Goal: Task Accomplishment & Management: Manage account settings

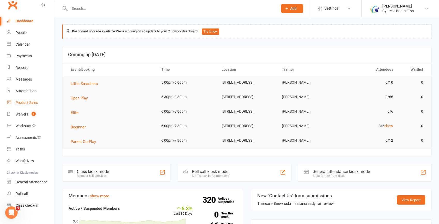
click at [28, 100] on div "Product Sales" at bounding box center [27, 102] width 22 height 4
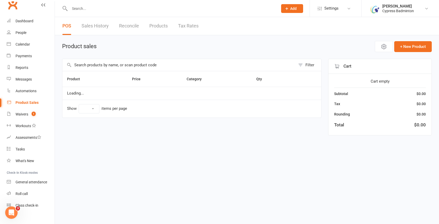
select select "10"
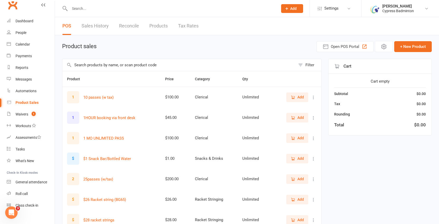
click at [163, 27] on link "Products" at bounding box center [158, 26] width 18 height 18
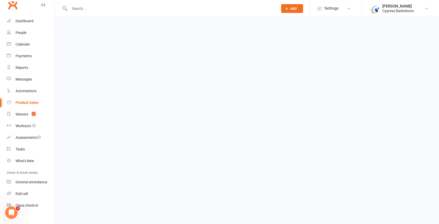
select select "50"
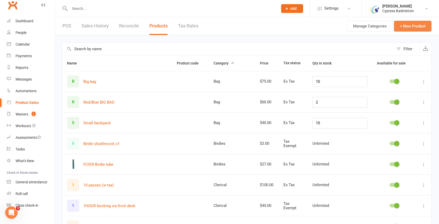
click at [402, 27] on button "+ New Product" at bounding box center [413, 26] width 38 height 11
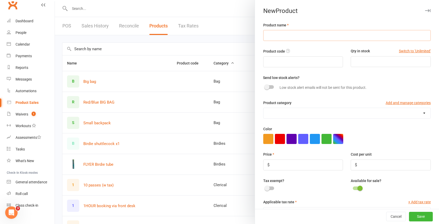
click at [312, 37] on input "text" at bounding box center [347, 35] width 168 height 11
type input "B"
type input "BG 65 REEL"
click at [268, 88] on span at bounding box center [266, 86] width 5 height 5
click at [265, 86] on input "checkbox" at bounding box center [265, 86] width 0 height 0
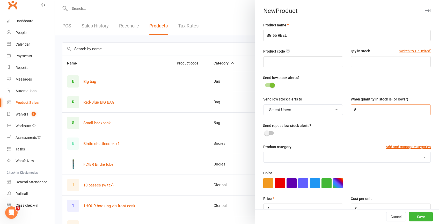
click at [361, 113] on input "5" at bounding box center [391, 109] width 80 height 11
type input "2"
click at [296, 112] on button "Select Users" at bounding box center [303, 109] width 80 height 11
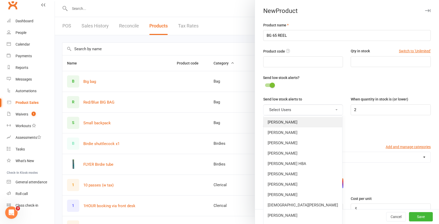
click at [290, 122] on link "[PERSON_NAME]" at bounding box center [303, 122] width 79 height 10
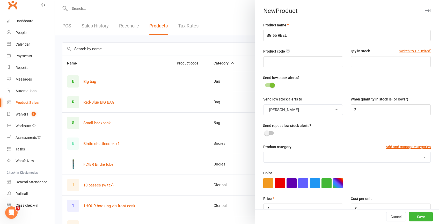
click at [268, 133] on span at bounding box center [266, 133] width 5 height 5
click at [265, 132] on input "checkbox" at bounding box center [265, 132] width 0 height 0
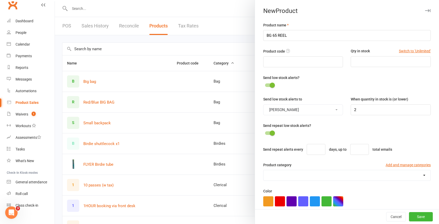
click at [270, 133] on span at bounding box center [272, 133] width 5 height 5
click at [265, 132] on input "checkbox" at bounding box center [265, 132] width 0 height 0
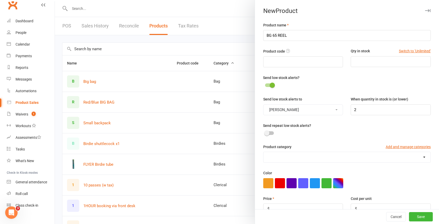
click at [293, 148] on div "Product category Add and manage categories" at bounding box center [347, 148] width 168 height 8
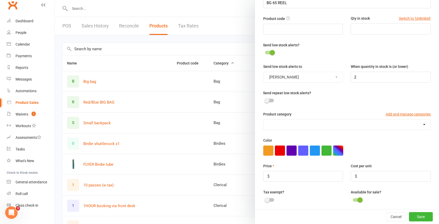
scroll to position [39, 0]
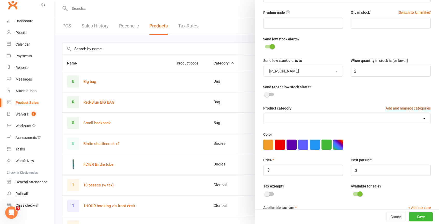
click at [417, 110] on button "Add and manage categories" at bounding box center [408, 108] width 45 height 6
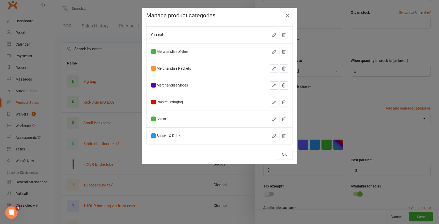
scroll to position [0, 0]
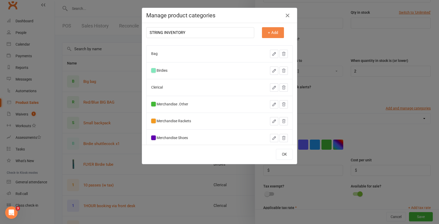
type input "STRING INVENTORY"
click at [277, 33] on button "+ Add" at bounding box center [273, 32] width 22 height 11
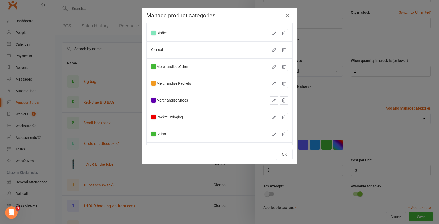
scroll to position [79, 0]
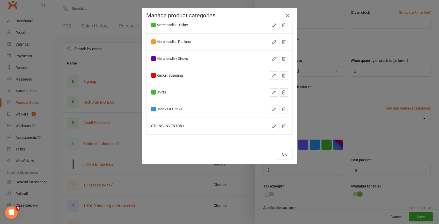
click at [274, 125] on icon "button" at bounding box center [274, 126] width 3 height 3
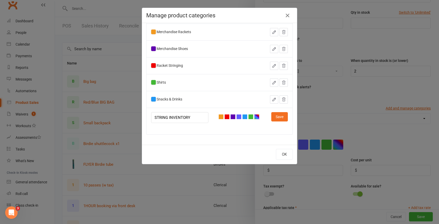
click at [255, 117] on div at bounding box center [256, 116] width 5 height 5
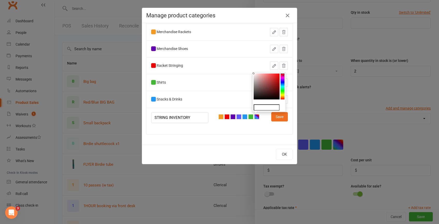
click at [276, 97] on colorpicker-saturation at bounding box center [267, 87] width 26 height 26
type input "#190404"
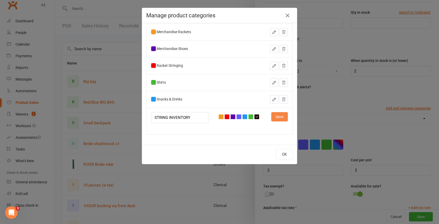
click at [277, 116] on button "Save" at bounding box center [279, 116] width 17 height 9
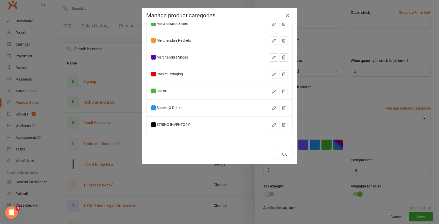
scroll to position [79, 0]
click at [285, 152] on button "OK" at bounding box center [284, 154] width 17 height 11
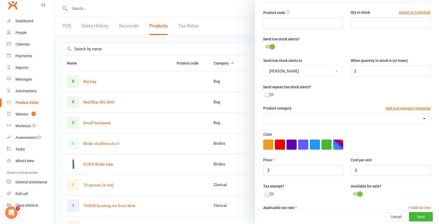
click at [292, 119] on select "Bag Birdies Clerical Merchandise .Other Merchandise Rackets Merchandise Shoes R…" at bounding box center [347, 118] width 167 height 10
select select "3999"
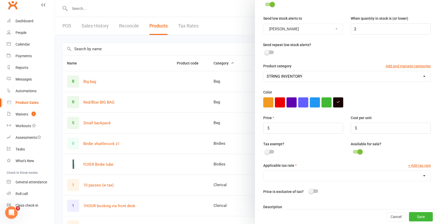
scroll to position [81, 0]
click at [359, 153] on span at bounding box center [360, 151] width 5 height 5
click at [353, 151] on input "checkbox" at bounding box center [353, 151] width 0 height 0
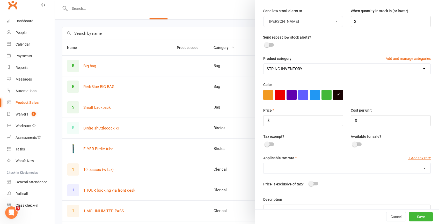
scroll to position [109, 0]
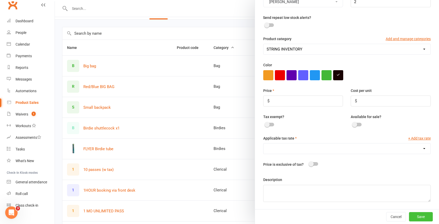
click at [420, 217] on button "Save" at bounding box center [421, 216] width 24 height 9
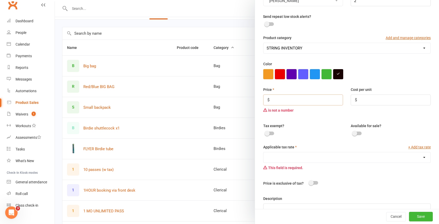
click at [287, 99] on input "number" at bounding box center [303, 100] width 80 height 11
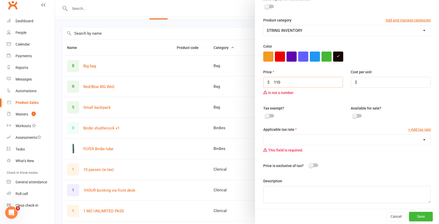
scroll to position [129, 0]
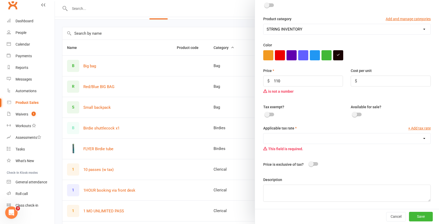
click at [278, 139] on select "Merchandise (8.25%)" at bounding box center [347, 138] width 167 height 10
click at [268, 115] on span at bounding box center [267, 114] width 5 height 5
click at [265, 114] on input "checkbox" at bounding box center [265, 114] width 0 height 0
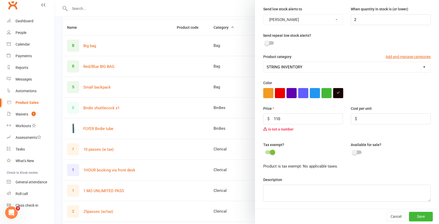
scroll to position [83, 0]
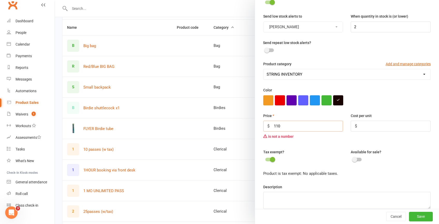
click at [285, 128] on input "110" at bounding box center [303, 126] width 80 height 11
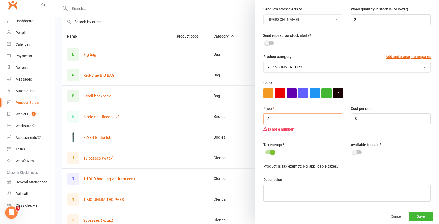
scroll to position [27, 0]
type input "1"
click at [418, 214] on button "Save" at bounding box center [421, 216] width 24 height 9
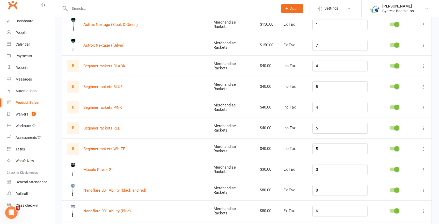
scroll to position [911, 0]
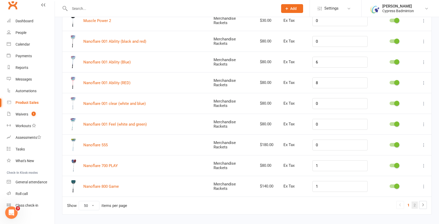
click at [416, 201] on link "2" at bounding box center [415, 204] width 6 height 7
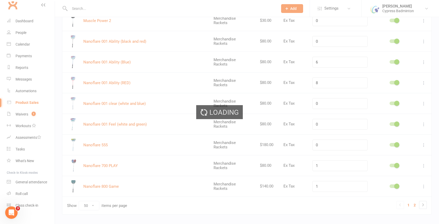
scroll to position [498, 0]
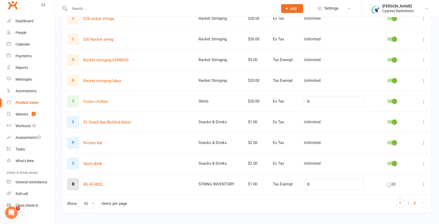
click at [77, 180] on div "B" at bounding box center [73, 184] width 12 height 12
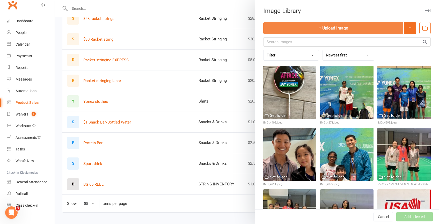
click at [334, 27] on button "Upload Image" at bounding box center [333, 28] width 140 height 12
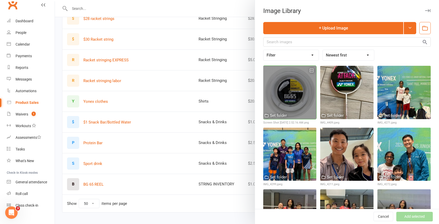
click at [295, 83] on div at bounding box center [289, 92] width 53 height 53
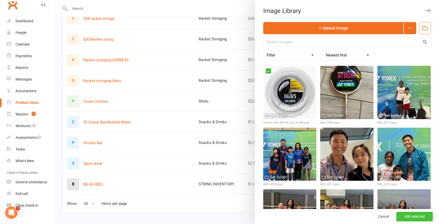
click at [423, 217] on button "Add selected" at bounding box center [415, 216] width 37 height 9
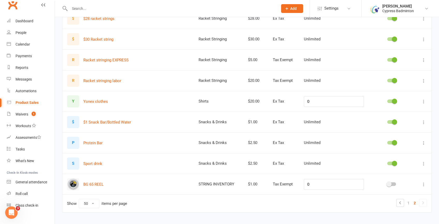
click at [424, 182] on icon at bounding box center [423, 184] width 5 height 5
click at [401, 202] on link "Duplicate product" at bounding box center [401, 202] width 51 height 10
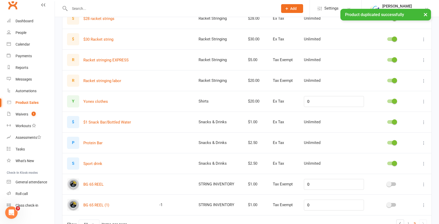
click at [422, 203] on icon at bounding box center [423, 205] width 5 height 5
click at [398, 210] on link "Edit product" at bounding box center [401, 212] width 51 height 10
select select "3999"
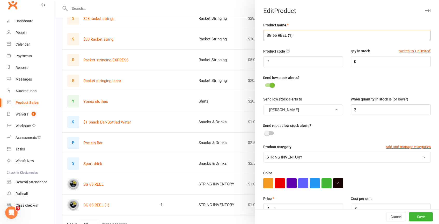
click at [276, 35] on input "BG 65 REEL (1)" at bounding box center [347, 35] width 168 height 11
click at [293, 37] on input "BG 80 REEL (1)" at bounding box center [347, 35] width 168 height 11
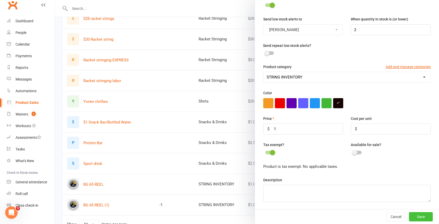
type input "BG 80 REEL"
click at [422, 217] on button "Save" at bounding box center [421, 216] width 24 height 9
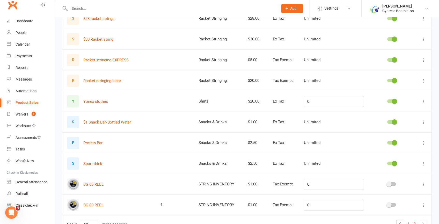
click at [72, 203] on img at bounding box center [73, 205] width 12 height 12
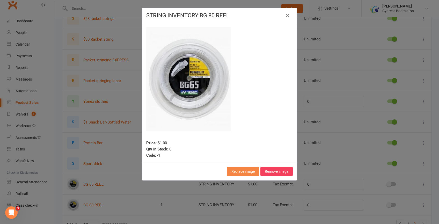
click at [248, 171] on button "Replace image" at bounding box center [243, 171] width 32 height 9
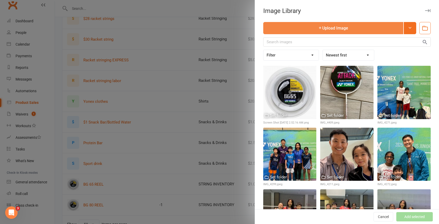
click at [329, 29] on button "Upload Image" at bounding box center [333, 28] width 140 height 12
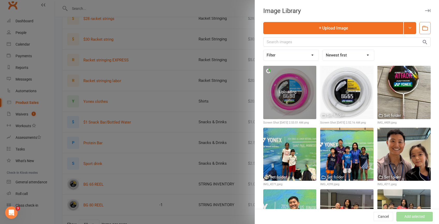
click at [300, 80] on div at bounding box center [289, 92] width 53 height 53
click at [303, 80] on div at bounding box center [289, 92] width 53 height 53
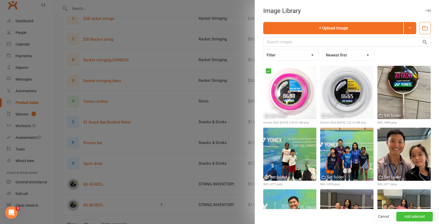
click at [415, 216] on button "Add selected" at bounding box center [415, 216] width 37 height 9
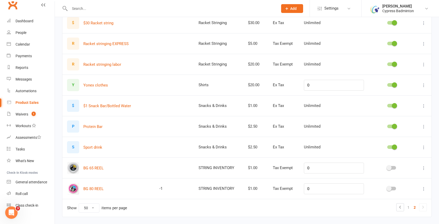
scroll to position [518, 0]
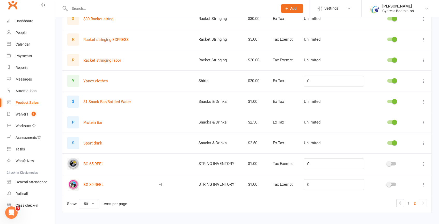
click at [426, 182] on icon at bounding box center [423, 184] width 5 height 5
click at [406, 201] on link "Duplicate product" at bounding box center [401, 202] width 51 height 10
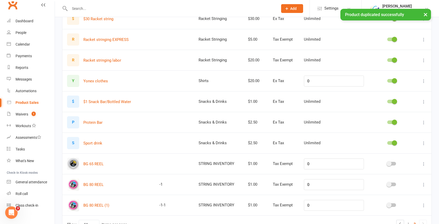
click at [423, 203] on icon at bounding box center [423, 205] width 5 height 5
click at [410, 209] on link "Edit product" at bounding box center [401, 212] width 51 height 10
select select "3999"
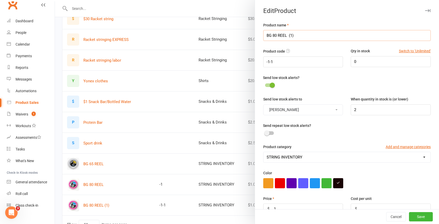
click at [294, 35] on input "BG 80 REEL (1)" at bounding box center [347, 35] width 168 height 11
click at [276, 35] on input "BG 80 REEL" at bounding box center [347, 35] width 168 height 11
click at [277, 35] on input "BG 80POWER REEL" at bounding box center [347, 35] width 168 height 11
type input "BG 80 POWER REEL"
click at [294, 64] on input "-1-1" at bounding box center [303, 61] width 80 height 11
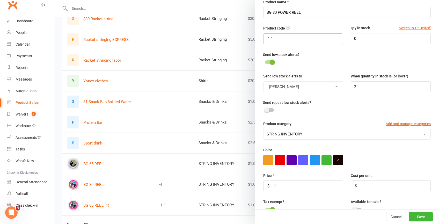
scroll to position [81, 0]
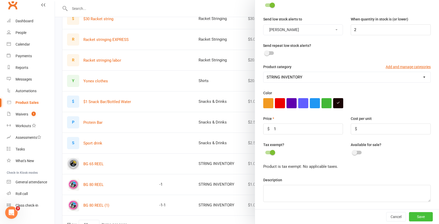
click at [426, 216] on button "Save" at bounding box center [421, 216] width 24 height 9
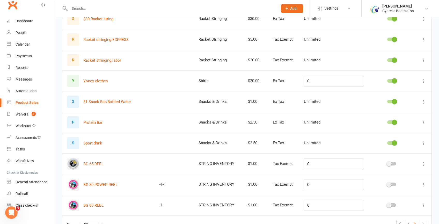
click at [424, 182] on icon at bounding box center [423, 184] width 5 height 5
click at [73, 179] on img at bounding box center [73, 184] width 12 height 12
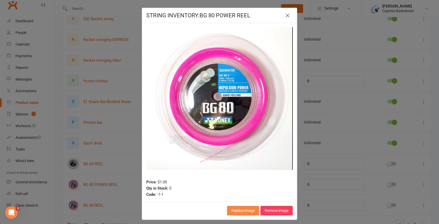
click at [243, 209] on button "Replace image" at bounding box center [243, 210] width 32 height 9
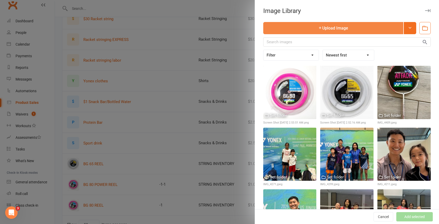
click at [331, 25] on button "Upload Image" at bounding box center [333, 28] width 140 height 12
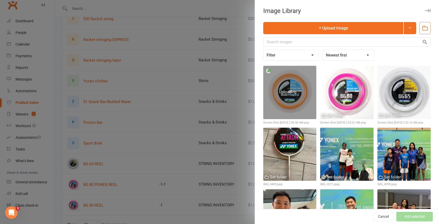
click at [307, 97] on div at bounding box center [289, 92] width 53 height 53
click at [297, 92] on div at bounding box center [289, 92] width 53 height 53
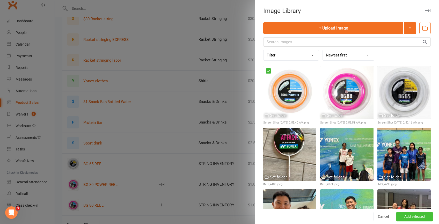
click at [419, 217] on button "Add selected" at bounding box center [415, 216] width 37 height 9
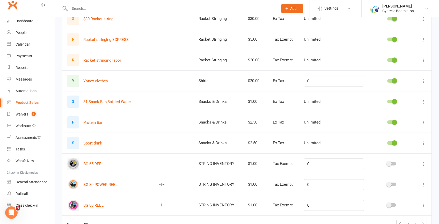
click at [424, 203] on icon at bounding box center [423, 205] width 5 height 5
click at [401, 218] on link "Duplicate product" at bounding box center [401, 223] width 51 height 10
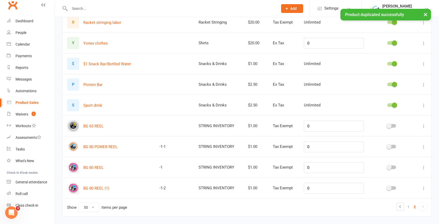
scroll to position [560, 0]
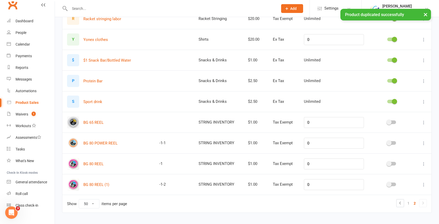
click at [423, 183] on icon at bounding box center [423, 184] width 5 height 5
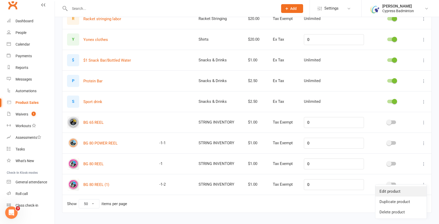
click at [410, 194] on link "Edit product" at bounding box center [401, 191] width 51 height 10
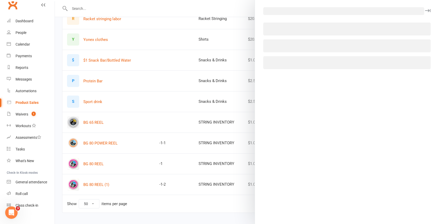
select select "3999"
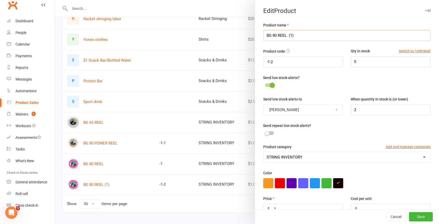
drag, startPoint x: 294, startPoint y: 37, endPoint x: 262, endPoint y: 38, distance: 32.9
click at [262, 38] on div "Product name BG 80 REEL (1) Product code -1-2 Qty in stock Switch to 'Unlimited…" at bounding box center [347, 155] width 184 height 267
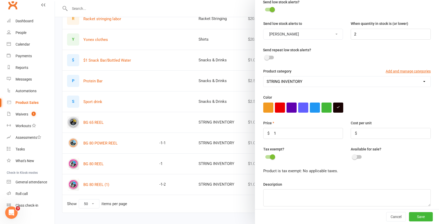
scroll to position [81, 0]
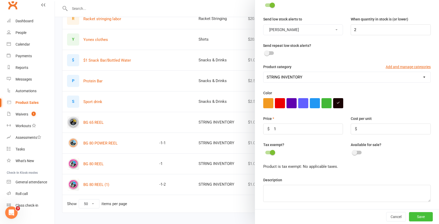
type input "EXBOLT 65 REEL"
click at [420, 214] on button "Save" at bounding box center [421, 216] width 24 height 9
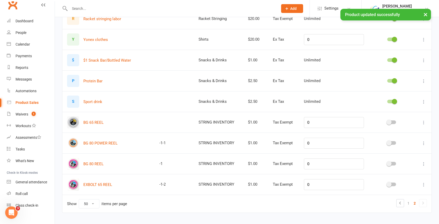
click at [425, 182] on icon at bounding box center [423, 184] width 5 height 5
click at [419, 194] on link "Edit product" at bounding box center [401, 191] width 51 height 10
select select "3999"
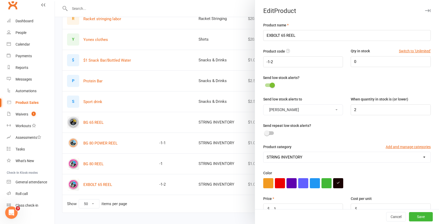
click at [233, 198] on div at bounding box center [247, 112] width 384 height 224
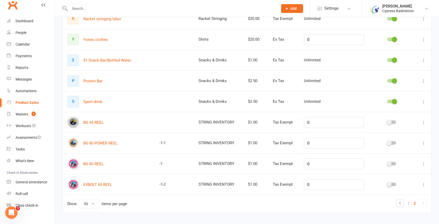
click at [426, 182] on icon at bounding box center [423, 184] width 5 height 5
click at [415, 190] on link "Edit product" at bounding box center [401, 191] width 51 height 10
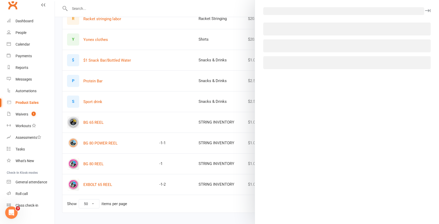
select select "3999"
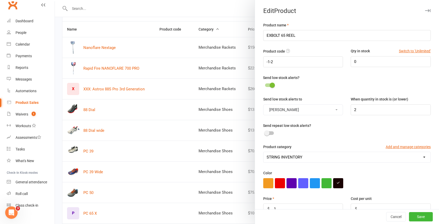
scroll to position [0, 0]
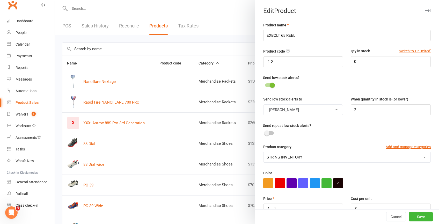
click at [430, 10] on icon "button" at bounding box center [427, 10] width 5 height 3
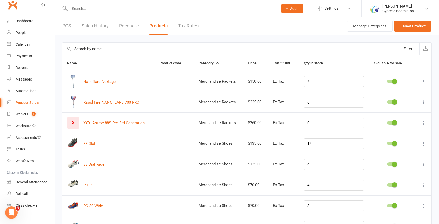
click at [65, 28] on link "POS" at bounding box center [66, 26] width 9 height 18
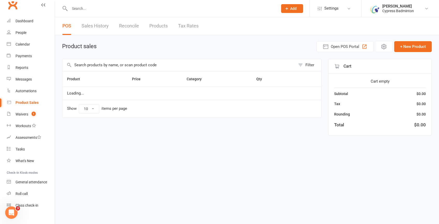
select select "10"
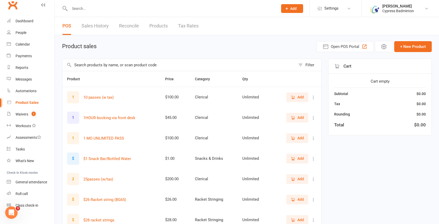
click at [128, 69] on input "text" at bounding box center [178, 65] width 233 height 12
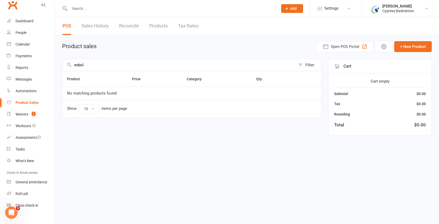
type input "exbol"
click at [162, 24] on link "Products" at bounding box center [158, 26] width 18 height 18
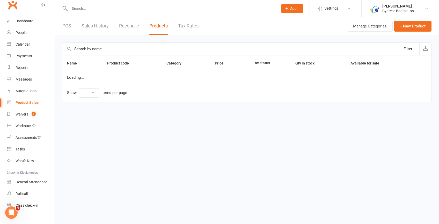
select select "50"
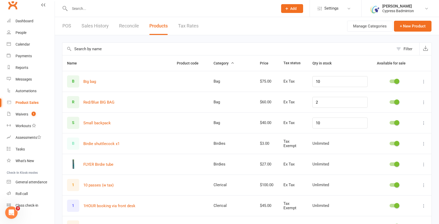
click at [126, 53] on input "text" at bounding box center [228, 49] width 332 height 12
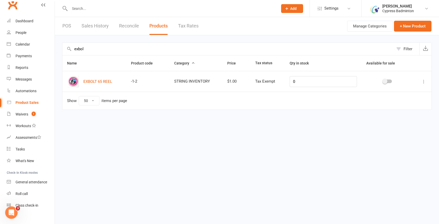
type input "exbol"
click at [77, 82] on img at bounding box center [73, 81] width 12 height 12
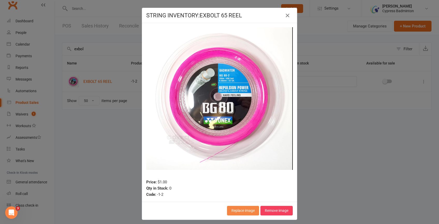
click at [243, 207] on button "Replace image" at bounding box center [243, 210] width 32 height 9
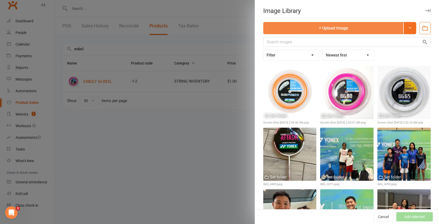
click at [402, 31] on button "Upload Image" at bounding box center [333, 28] width 140 height 12
click at [329, 29] on button "Upload Image" at bounding box center [333, 28] width 140 height 12
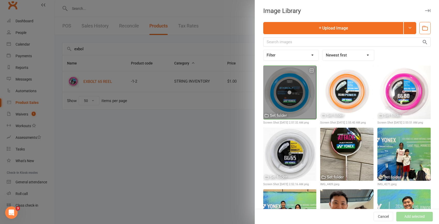
click at [304, 106] on div at bounding box center [289, 92] width 53 height 53
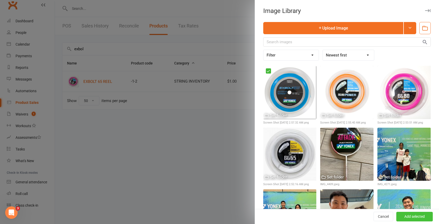
click at [423, 217] on button "Add selected" at bounding box center [415, 216] width 37 height 9
